Goal: Check status: Check status

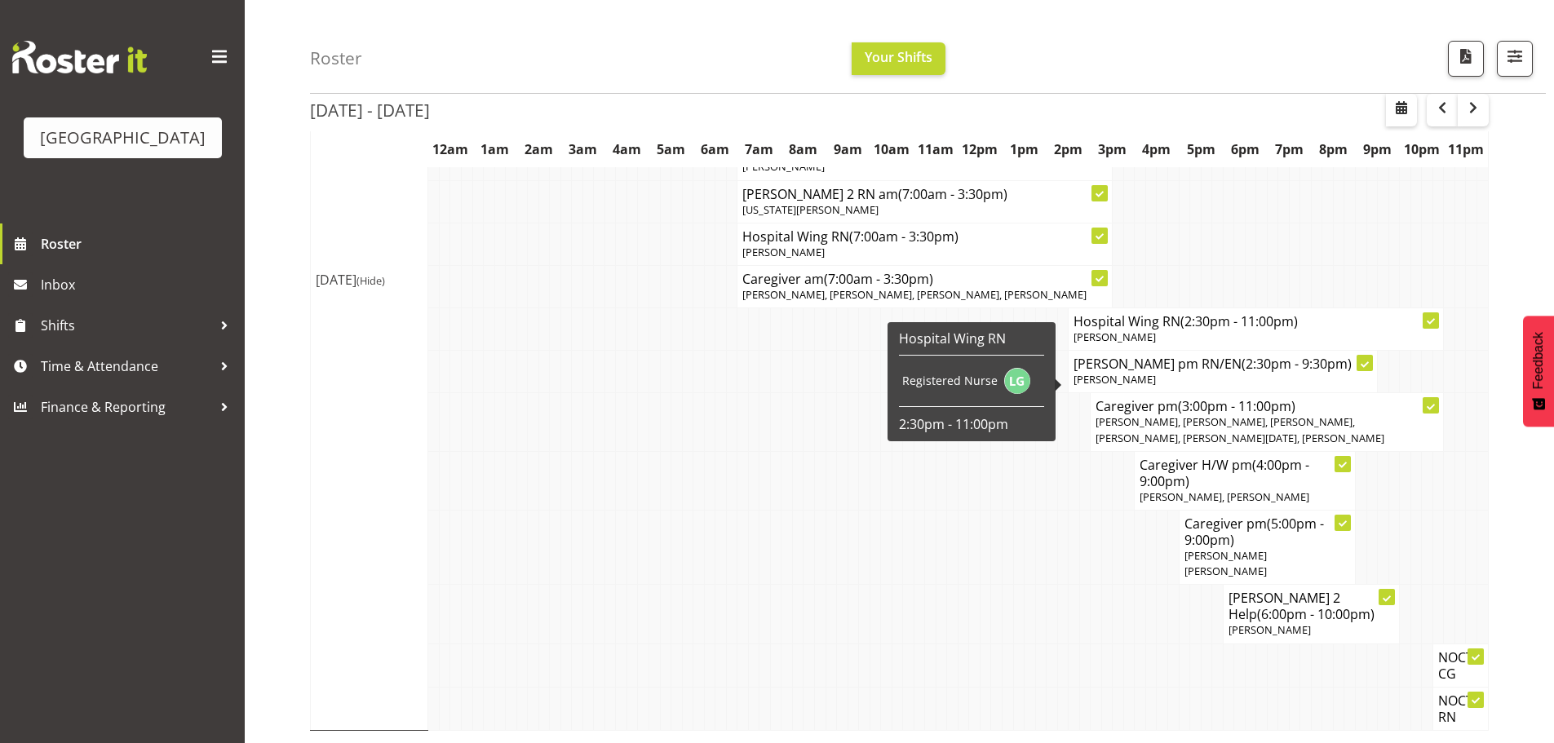
scroll to position [695, 0]
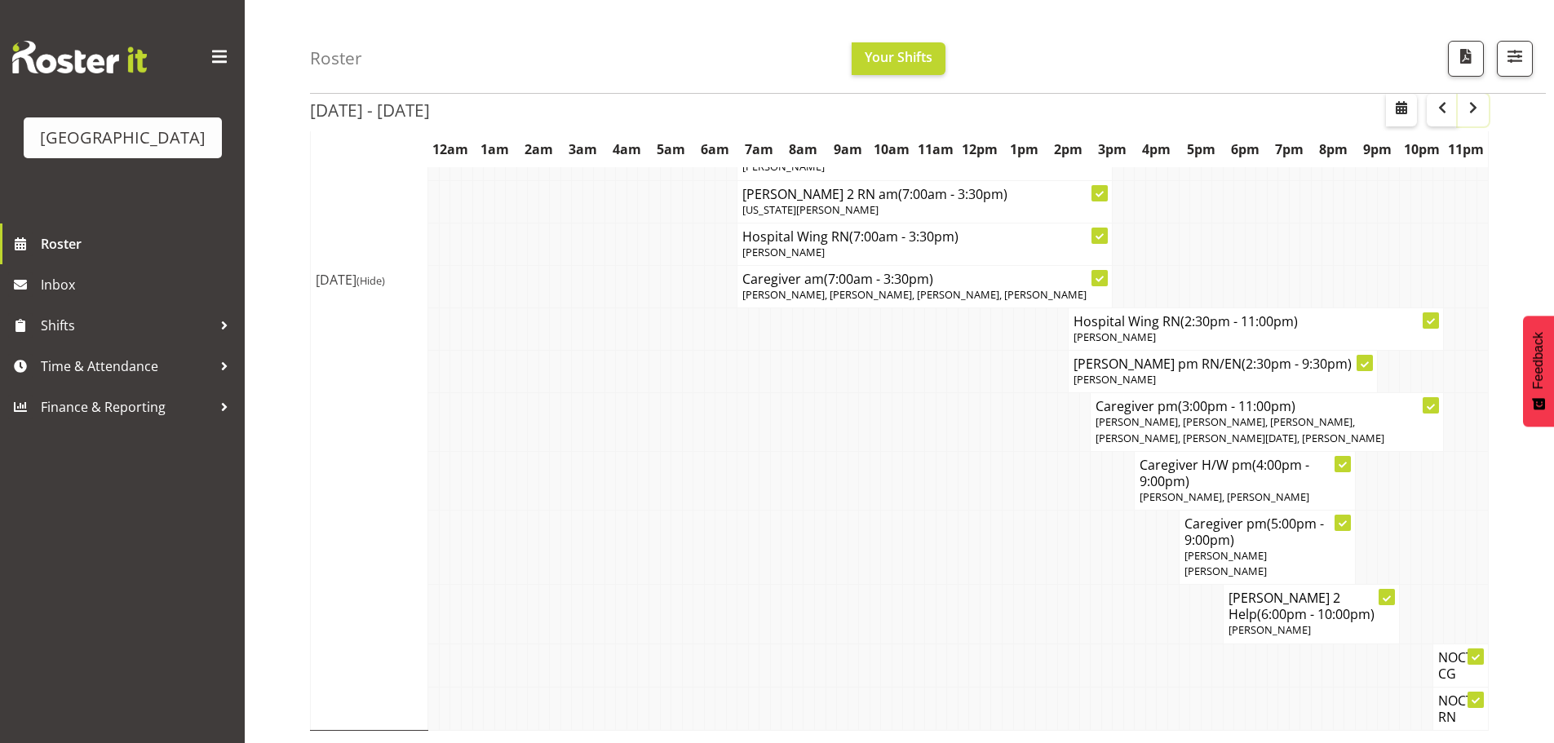
click at [1467, 110] on span "button" at bounding box center [1474, 108] width 20 height 20
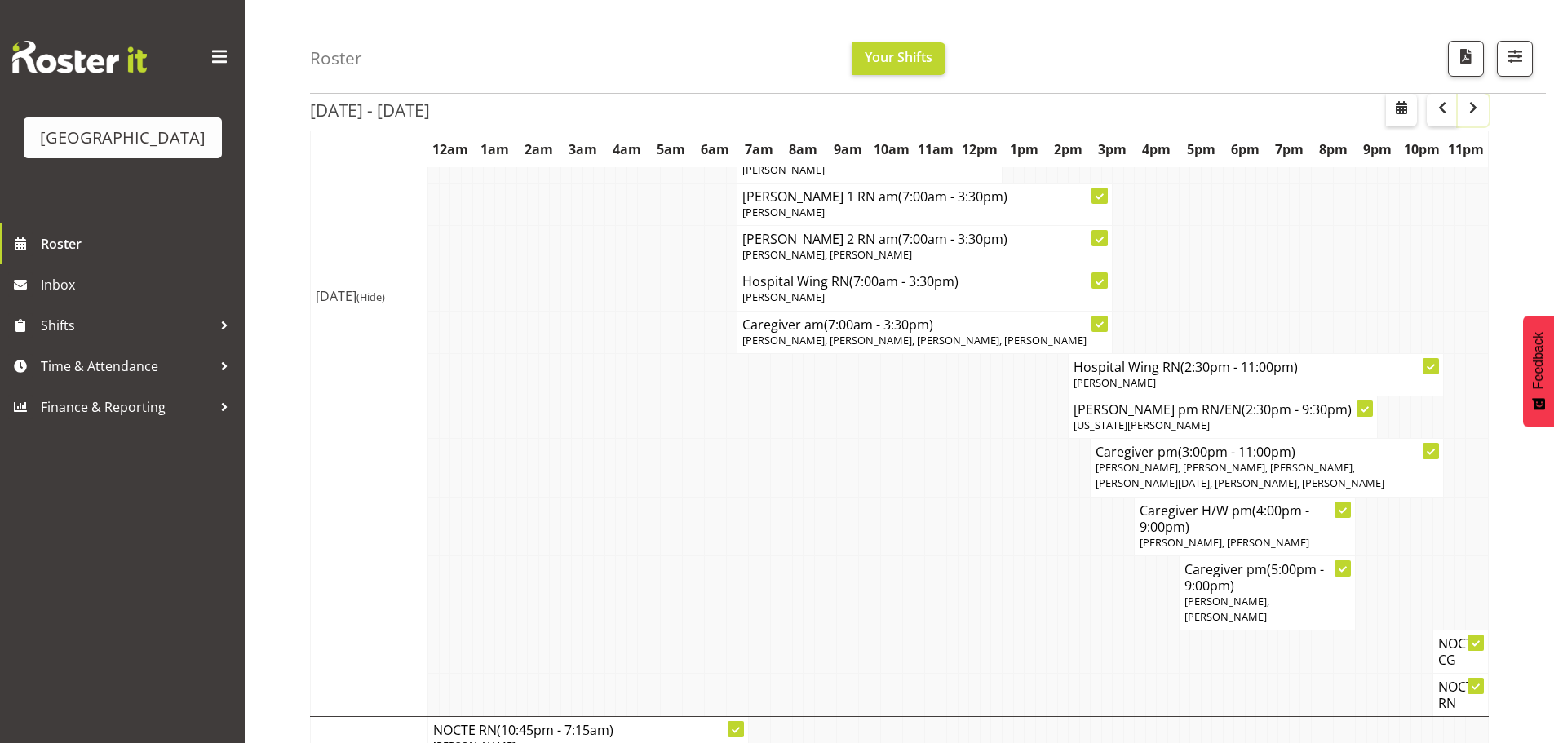
scroll to position [1305, 0]
